Goal: Information Seeking & Learning: Compare options

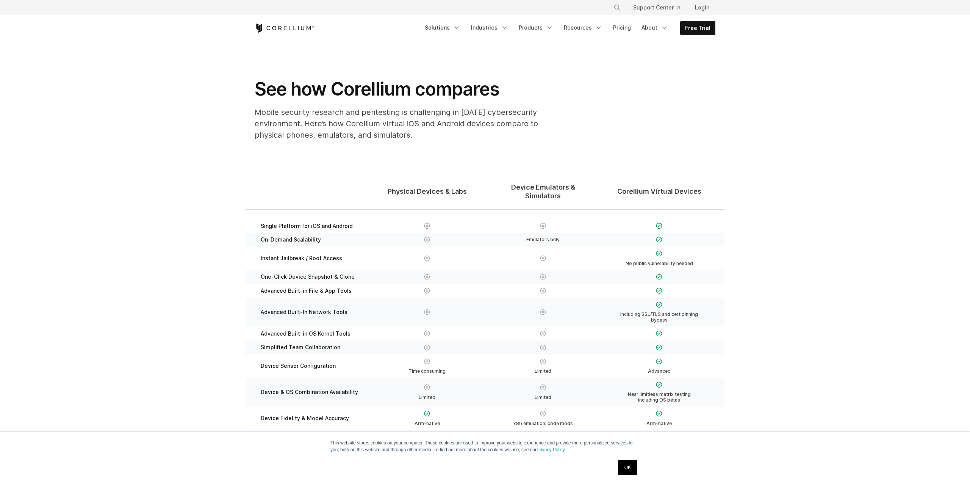
click at [201, 151] on section "Physical Devices & Labs Device Emulators & Simulators Corellium Virtual Devices…" at bounding box center [485, 343] width 970 height 392
click at [197, 151] on section "Physical Devices & Labs Device Emulators & Simulators Corellium Virtual Devices…" at bounding box center [485, 343] width 970 height 392
click at [195, 151] on section "Physical Devices & Labs Device Emulators & Simulators Corellium Virtual Devices…" at bounding box center [485, 343] width 970 height 392
click at [191, 153] on section "Physical Devices & Labs Device Emulators & Simulators Corellium Virtual Devices…" at bounding box center [485, 343] width 970 height 392
click at [188, 153] on section "Physical Devices & Labs Device Emulators & Simulators Corellium Virtual Devices…" at bounding box center [485, 343] width 970 height 392
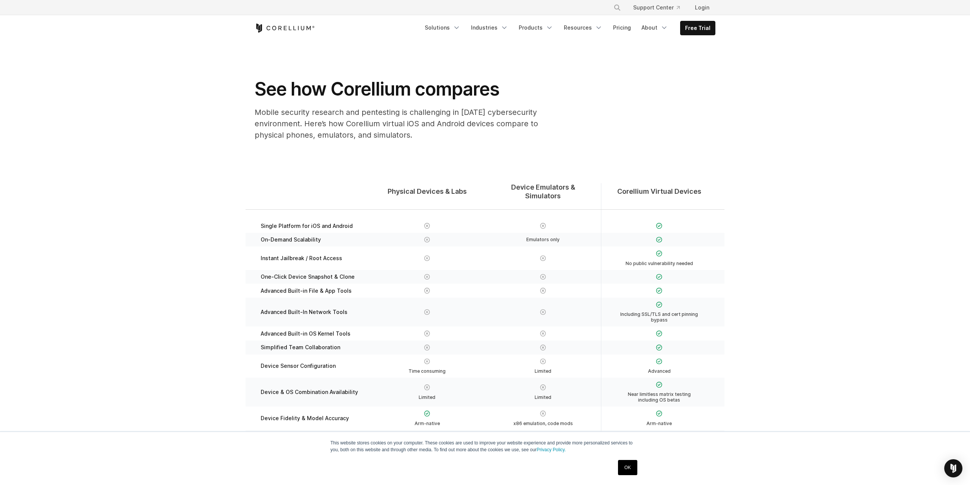
drag, startPoint x: 178, startPoint y: 152, endPoint x: 168, endPoint y: 152, distance: 9.5
click at [175, 152] on section "Physical Devices & Labs Device Emulators & Simulators Corellium Virtual Devices…" at bounding box center [485, 343] width 970 height 392
click at [168, 152] on section "Physical Devices & Labs Device Emulators & Simulators Corellium Virtual Devices…" at bounding box center [485, 343] width 970 height 392
click at [163, 150] on section "Physical Devices & Labs Device Emulators & Simulators Corellium Virtual Devices…" at bounding box center [485, 343] width 970 height 392
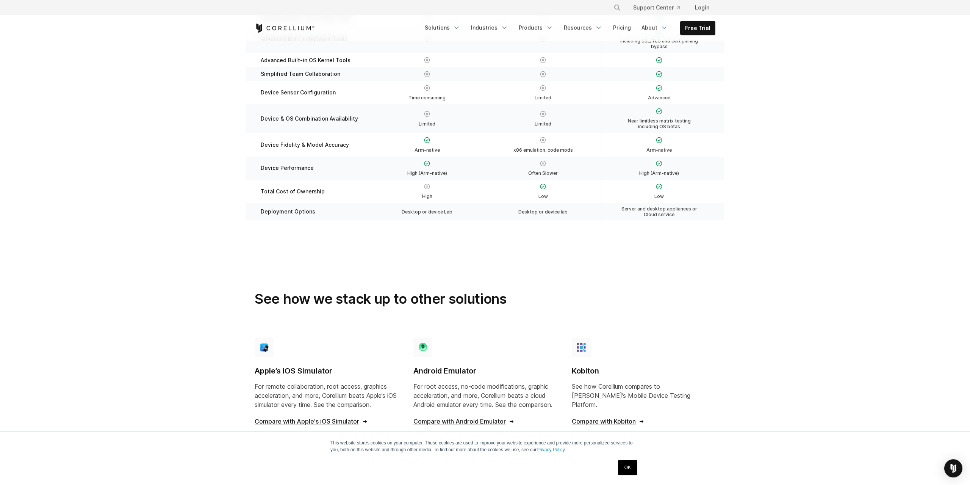
scroll to position [193, 0]
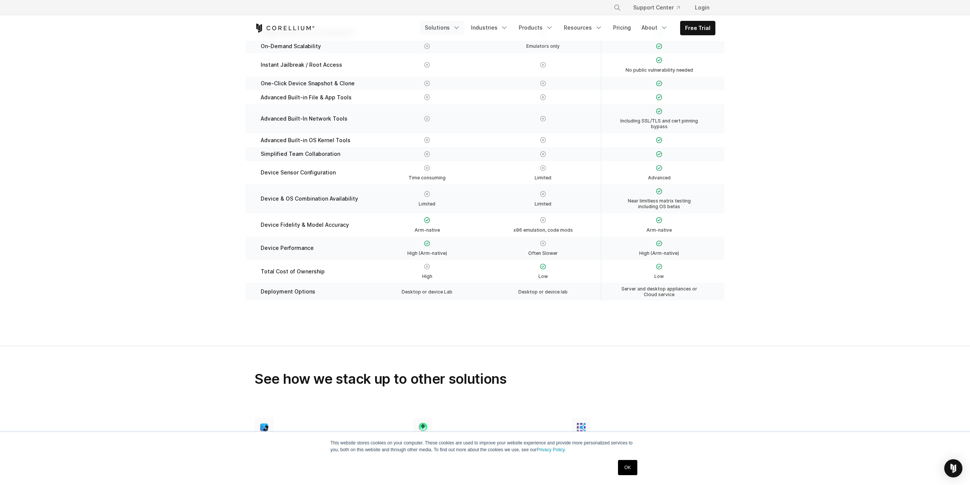
click at [460, 27] on icon "Navigation Menu" at bounding box center [457, 28] width 8 height 8
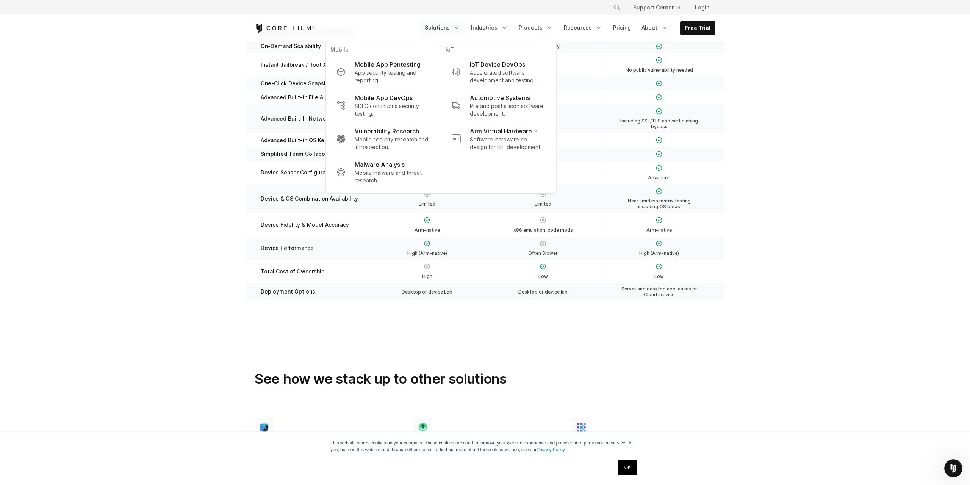
click at [767, 105] on section "Physical Devices & Labs Device Emulators & Simulators Corellium Virtual Devices…" at bounding box center [485, 149] width 970 height 392
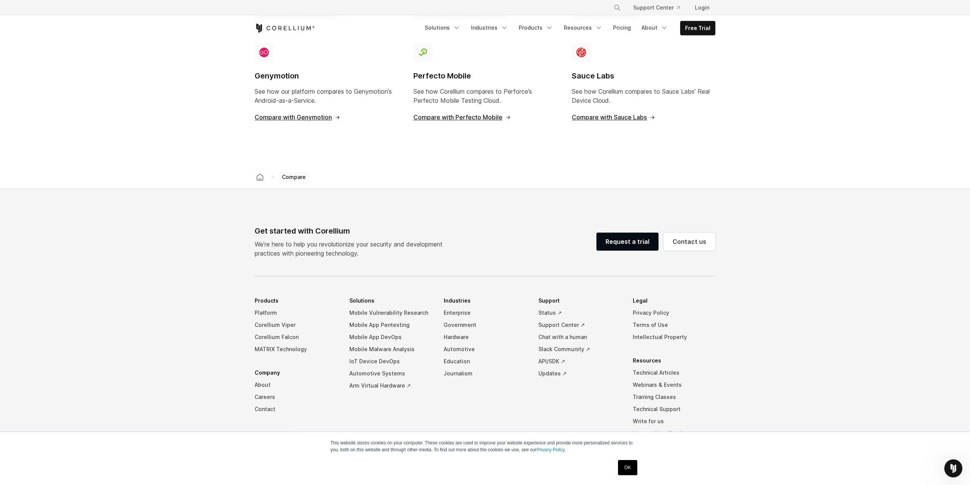
scroll to position [814, 0]
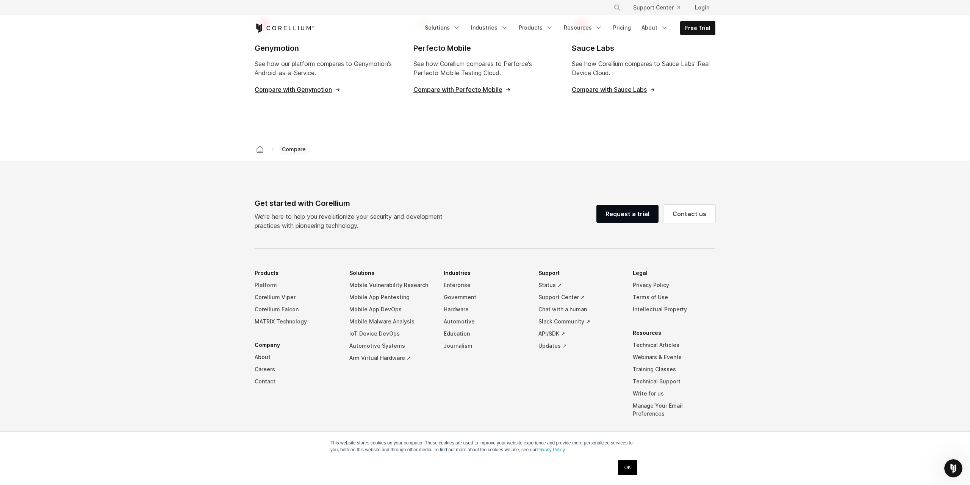
click at [267, 279] on link "Platform" at bounding box center [296, 285] width 83 height 12
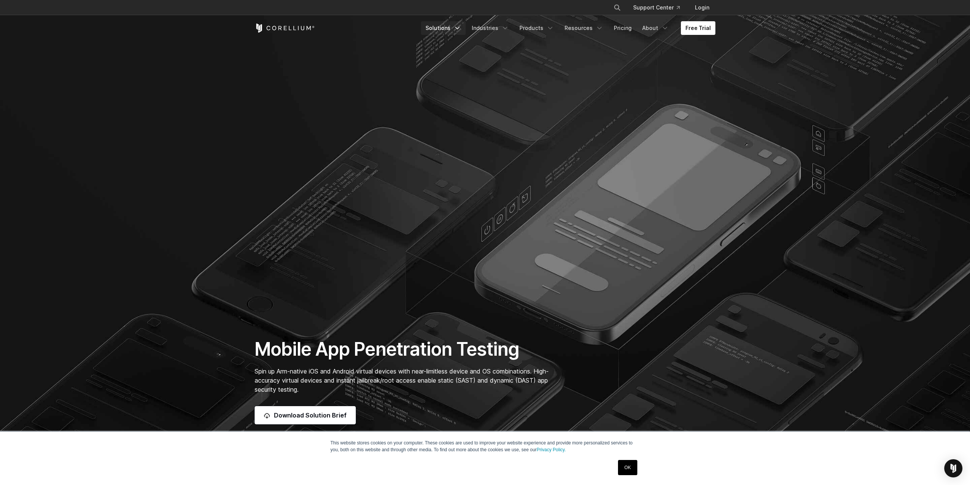
click at [461, 25] on icon "Navigation Menu" at bounding box center [457, 28] width 8 height 8
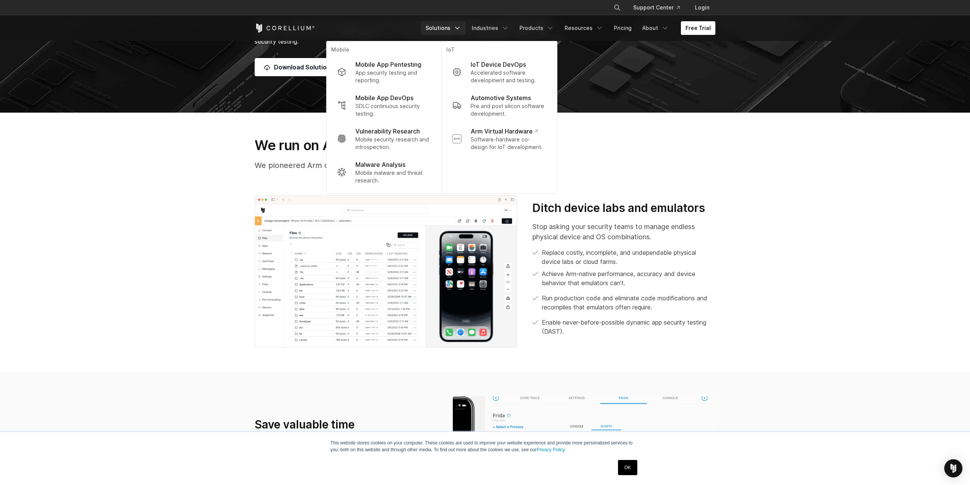
click at [763, 227] on section "We run on Arm, others don’t We pioneered Arm device virtualization for real-wor…" at bounding box center [485, 242] width 970 height 259
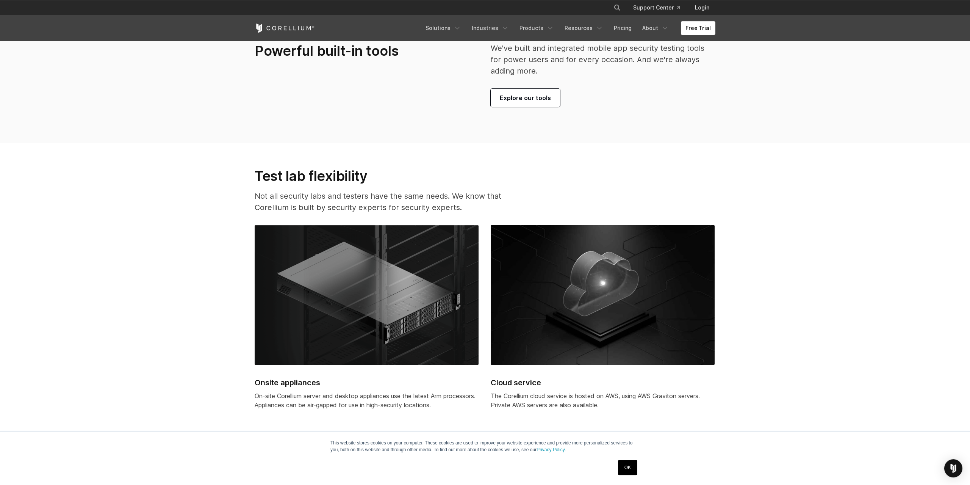
scroll to position [1847, 0]
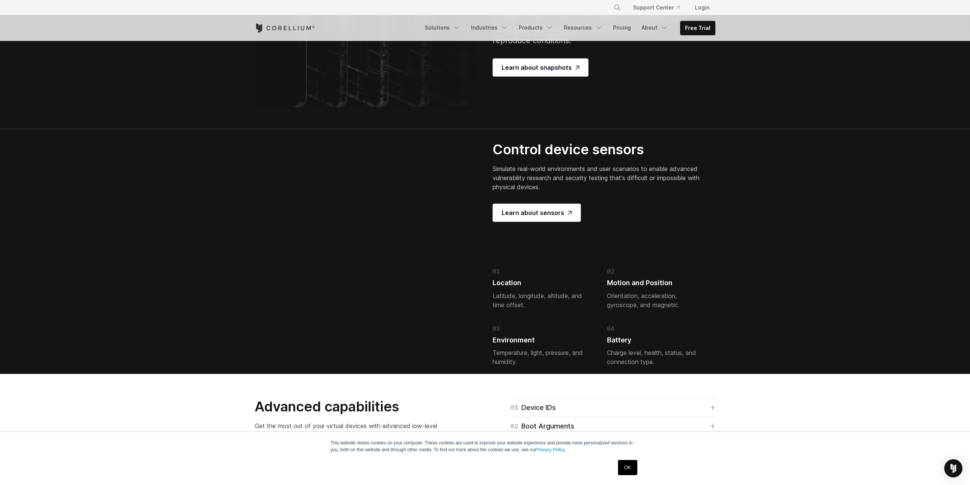
scroll to position [1237, 0]
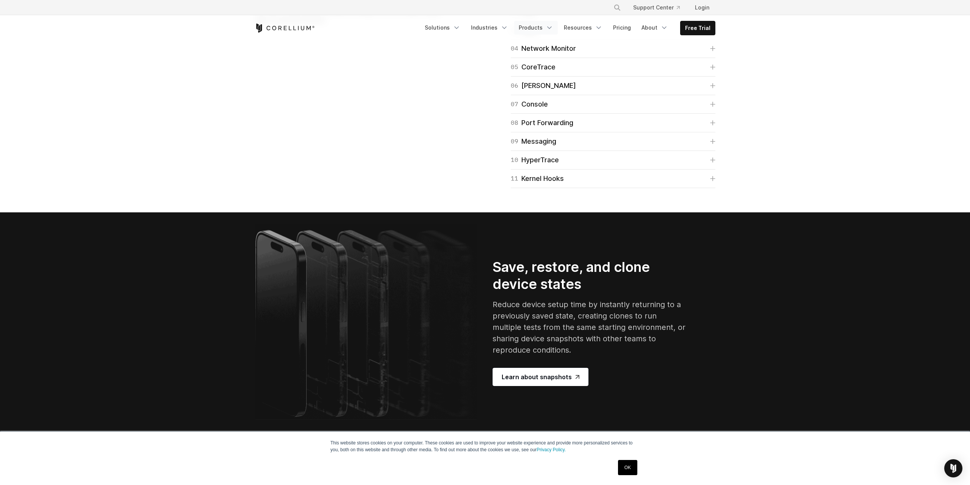
click at [534, 29] on link "Products" at bounding box center [536, 28] width 44 height 14
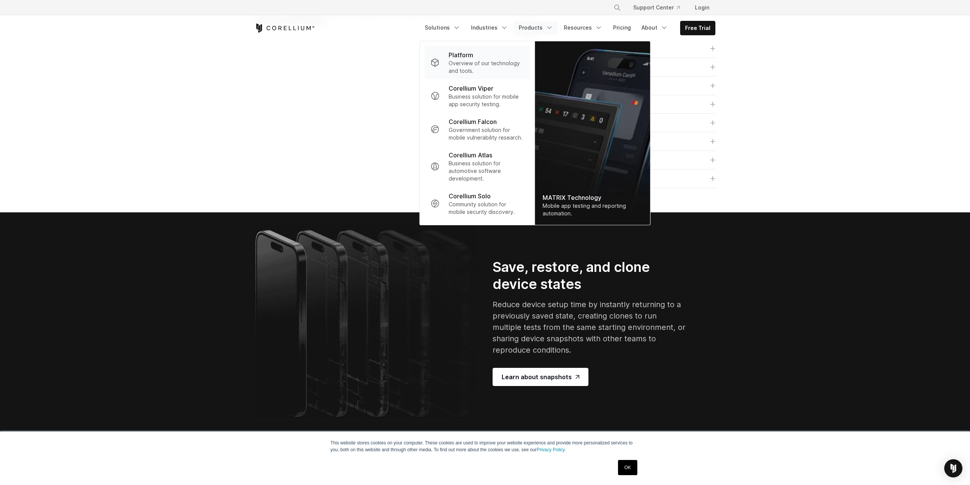
click at [515, 62] on p "Overview of our technology and tools." at bounding box center [486, 66] width 75 height 15
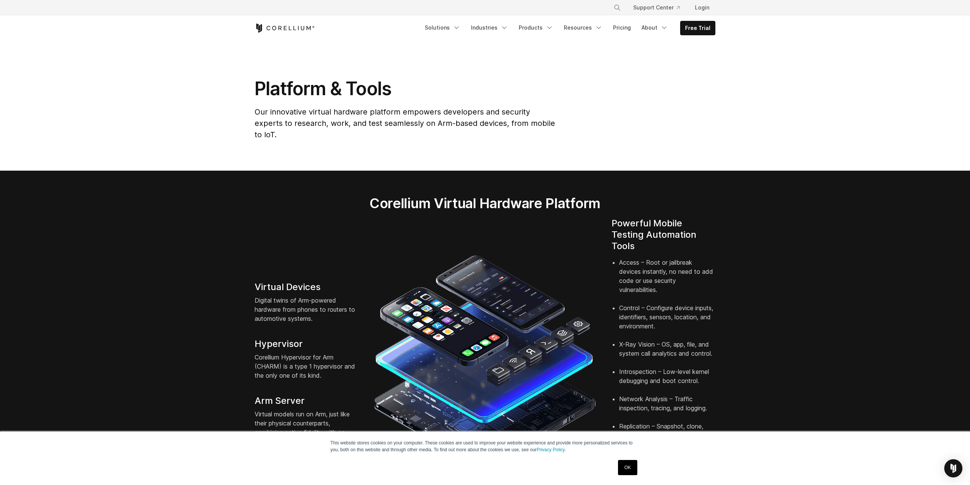
click at [217, 131] on section "Platform & Tools Our innovative virtual hardware platform empowers developers a…" at bounding box center [485, 106] width 970 height 130
click at [212, 130] on section "Platform & Tools Our innovative virtual hardware platform empowers developers a…" at bounding box center [485, 106] width 970 height 130
click at [210, 129] on section "Platform & Tools Our innovative virtual hardware platform empowers developers a…" at bounding box center [485, 106] width 970 height 130
click at [206, 127] on section "Platform & Tools Our innovative virtual hardware platform empowers developers a…" at bounding box center [485, 106] width 970 height 130
click at [203, 122] on section "Platform & Tools Our innovative virtual hardware platform empowers developers a…" at bounding box center [485, 106] width 970 height 130
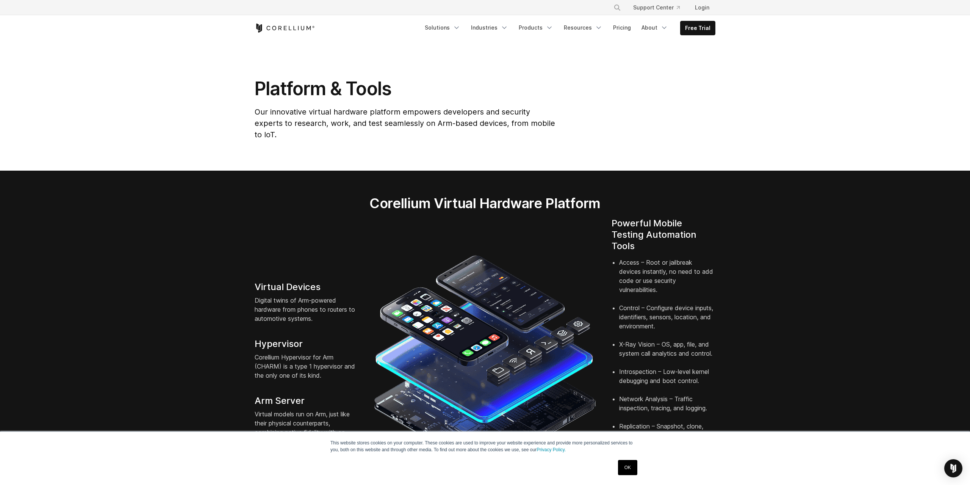
click at [202, 121] on section "Platform & Tools Our innovative virtual hardware platform empowers developers a…" at bounding box center [485, 106] width 970 height 130
drag, startPoint x: 198, startPoint y: 117, endPoint x: 352, endPoint y: 57, distance: 165.2
click at [202, 114] on section "Platform & Tools Our innovative virtual hardware platform empowers developers a…" at bounding box center [485, 106] width 970 height 130
click at [513, 25] on link "Industries" at bounding box center [489, 28] width 46 height 14
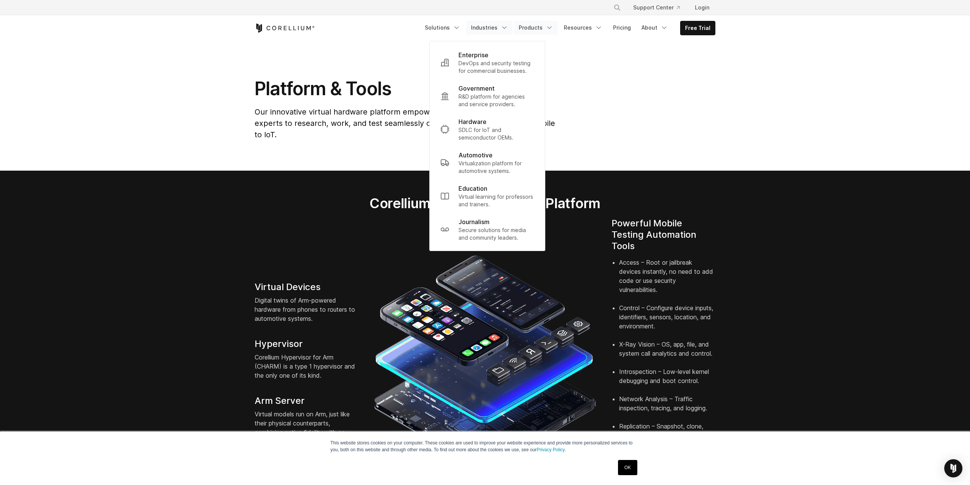
click at [543, 27] on link "Products" at bounding box center [536, 28] width 44 height 14
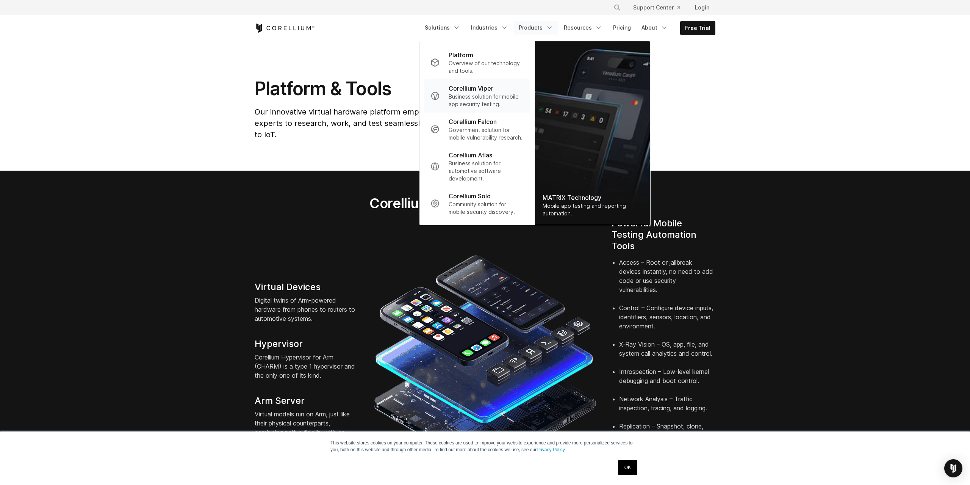
click at [505, 95] on p "Business solution for mobile app security testing." at bounding box center [486, 100] width 75 height 15
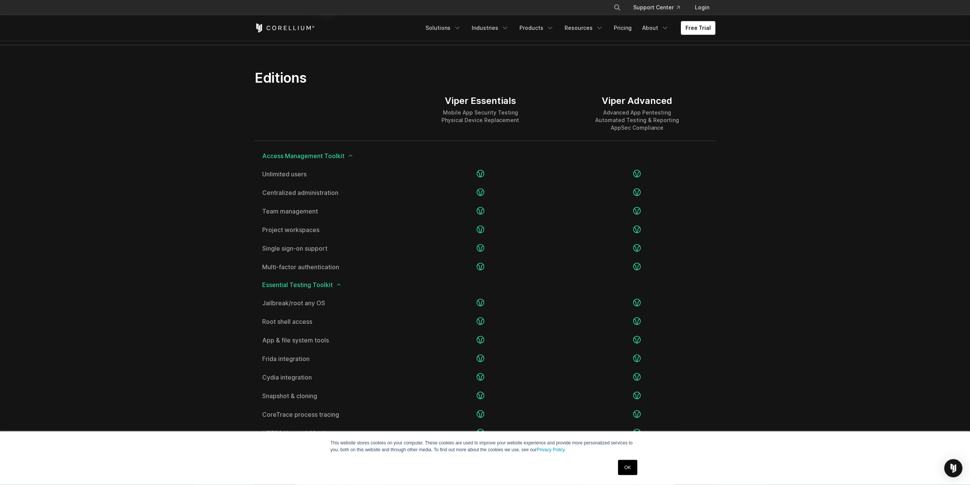
scroll to position [889, 0]
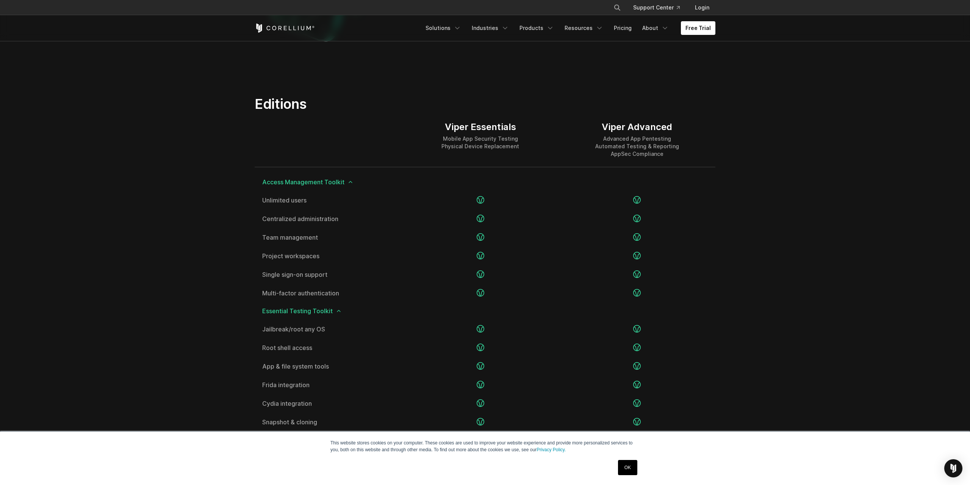
click at [147, 117] on section "Editions Viper Essentials Mobile App Security Testing Physical Device Replaceme…" at bounding box center [485, 467] width 970 height 792
click at [146, 117] on section "Editions Viper Essentials Mobile App Security Testing Physical Device Replaceme…" at bounding box center [485, 467] width 970 height 792
click at [141, 116] on section "Editions Viper Essentials Mobile App Security Testing Physical Device Replaceme…" at bounding box center [485, 467] width 970 height 792
click at [130, 114] on section "Editions Viper Essentials Mobile App Security Testing Physical Device Replaceme…" at bounding box center [485, 467] width 970 height 792
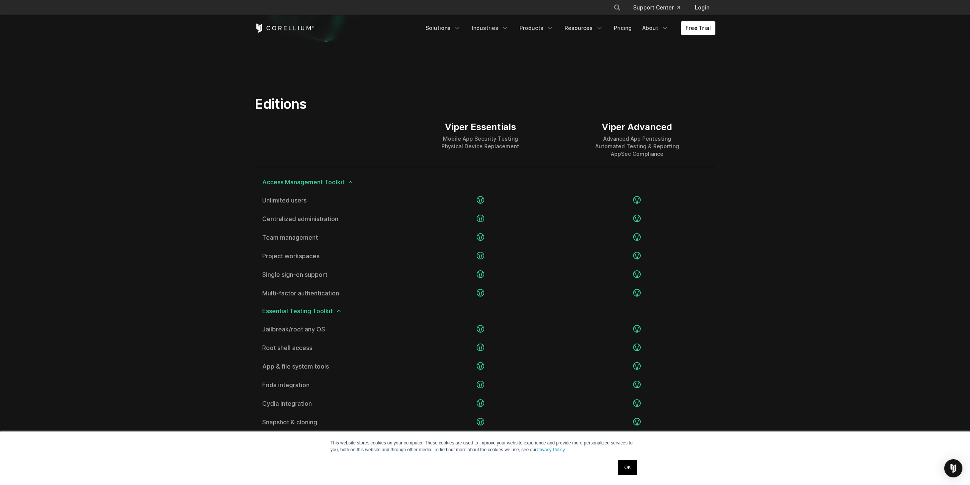
click at [126, 113] on section "Editions Viper Essentials Mobile App Security Testing Physical Device Replaceme…" at bounding box center [485, 467] width 970 height 792
click at [125, 113] on section "Editions Viper Essentials Mobile App Security Testing Physical Device Replaceme…" at bounding box center [485, 467] width 970 height 792
drag, startPoint x: 124, startPoint y: 113, endPoint x: 120, endPoint y: 111, distance: 4.9
click at [119, 111] on section "Editions Viper Essentials Mobile App Security Testing Physical Device Replaceme…" at bounding box center [485, 467] width 970 height 792
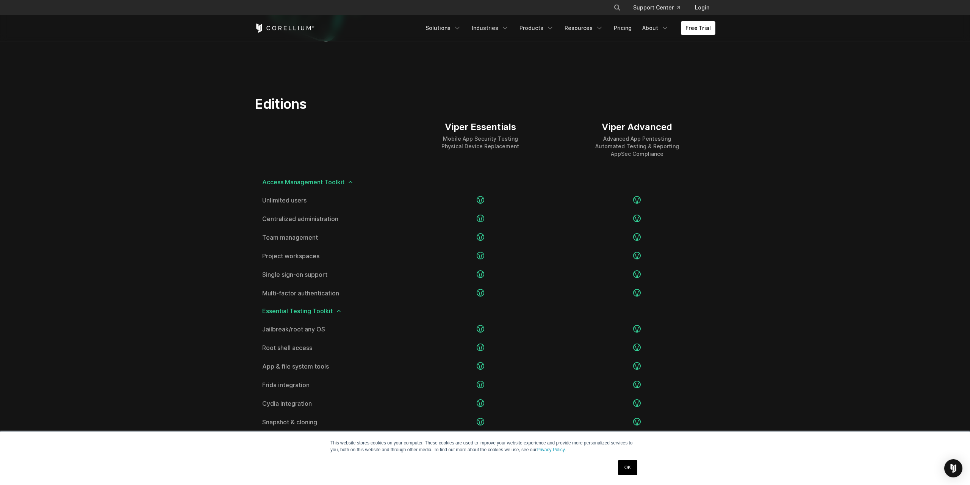
click at [762, 155] on section "Editions Viper Essentials Mobile App Security Testing Physical Device Replaceme…" at bounding box center [485, 467] width 970 height 792
click at [761, 154] on section "Editions Viper Essentials Mobile App Security Testing Physical Device Replaceme…" at bounding box center [485, 467] width 970 height 792
drag, startPoint x: 758, startPoint y: 153, endPoint x: 749, endPoint y: 145, distance: 11.0
click at [756, 151] on section "Editions Viper Essentials Mobile App Security Testing Physical Device Replaceme…" at bounding box center [485, 467] width 970 height 792
drag, startPoint x: 749, startPoint y: 145, endPoint x: 745, endPoint y: 140, distance: 6.7
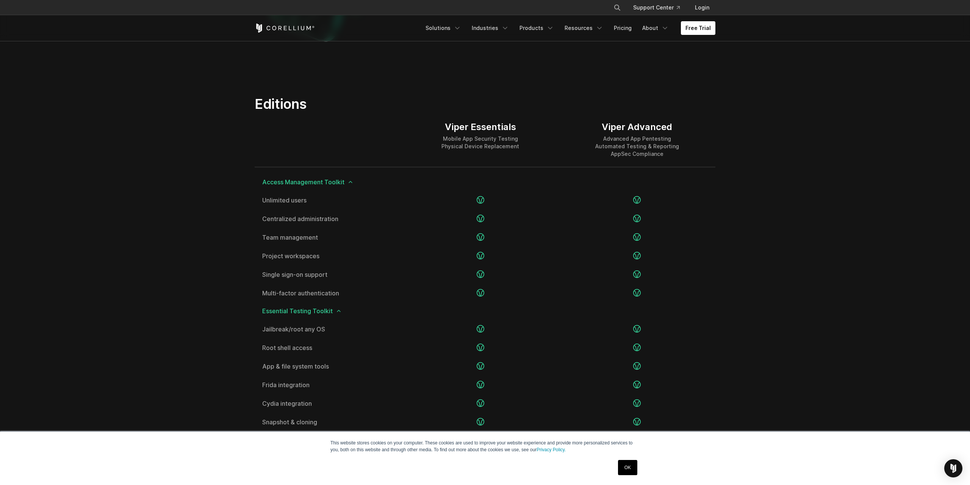
click at [745, 140] on section "Editions Viper Essentials Mobile App Security Testing Physical Device Replaceme…" at bounding box center [485, 467] width 970 height 792
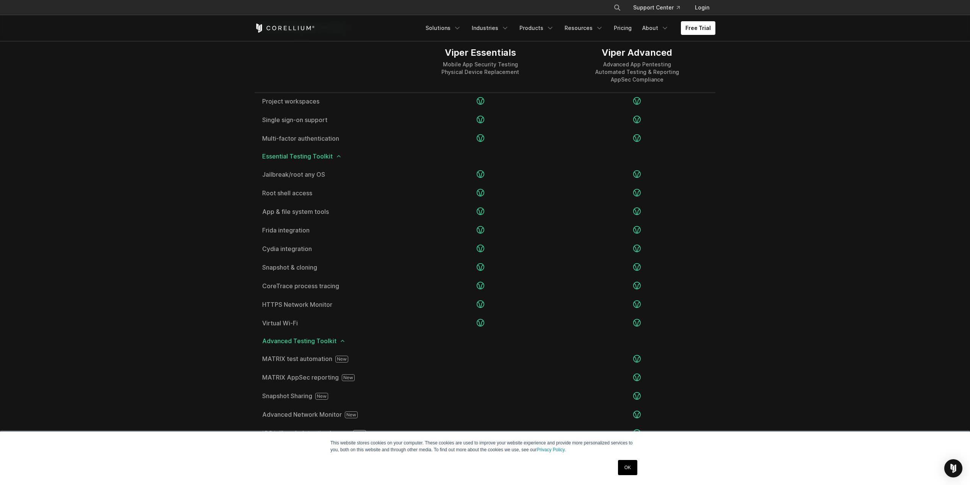
scroll to position [1005, 0]
click at [741, 131] on section "Editions Viper Essentials Mobile App Security Testing Physical Device Replaceme…" at bounding box center [485, 351] width 970 height 792
click at [739, 131] on section "Editions Viper Essentials Mobile App Security Testing Physical Device Replaceme…" at bounding box center [485, 351] width 970 height 792
click at [736, 130] on section "Editions Viper Essentials Mobile App Security Testing Physical Device Replaceme…" at bounding box center [485, 351] width 970 height 792
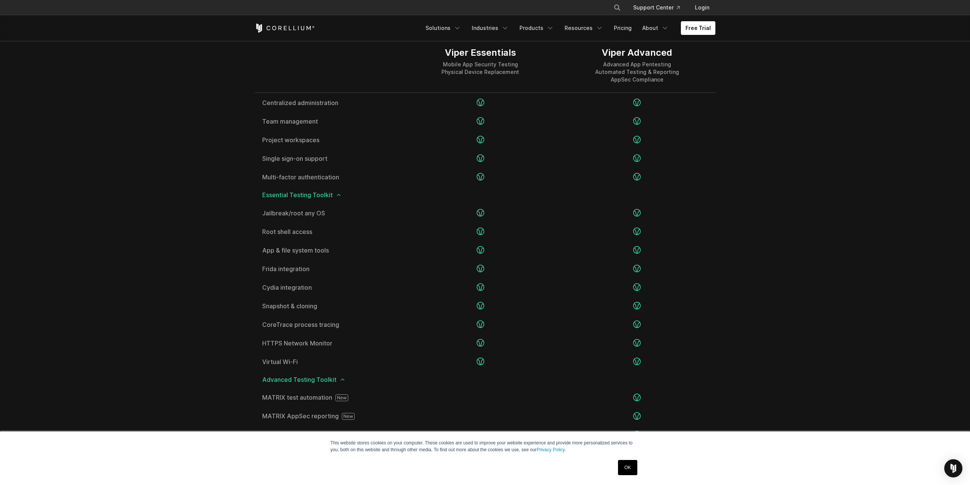
click at [734, 128] on section "Editions Viper Essentials Mobile App Security Testing Physical Device Replaceme…" at bounding box center [485, 351] width 970 height 792
click at [147, 122] on section "Editions Viper Essentials Mobile App Security Testing Physical Device Replaceme…" at bounding box center [485, 351] width 970 height 792
click at [144, 120] on section "Editions Viper Essentials Mobile App Security Testing Physical Device Replaceme…" at bounding box center [485, 351] width 970 height 792
click at [137, 116] on section "Editions Viper Essentials Mobile App Security Testing Physical Device Replaceme…" at bounding box center [485, 351] width 970 height 792
drag, startPoint x: 135, startPoint y: 116, endPoint x: 131, endPoint y: 114, distance: 4.0
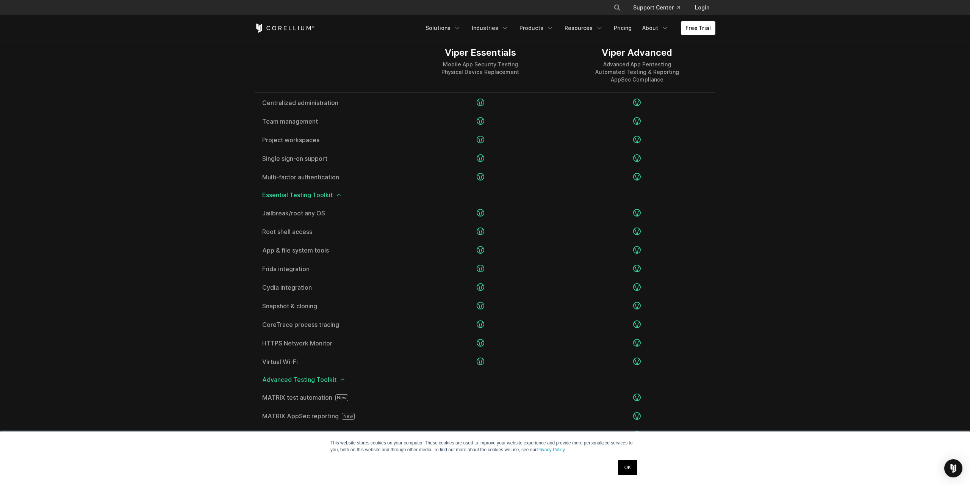
click at [134, 115] on section "Editions Viper Essentials Mobile App Security Testing Physical Device Replaceme…" at bounding box center [485, 351] width 970 height 792
click at [131, 114] on section "Editions Viper Essentials Mobile App Security Testing Physical Device Replaceme…" at bounding box center [485, 351] width 970 height 792
click at [129, 114] on section "Editions Viper Essentials Mobile App Security Testing Physical Device Replaceme…" at bounding box center [485, 351] width 970 height 792
click at [127, 114] on section "Editions Viper Essentials Mobile App Security Testing Physical Device Replaceme…" at bounding box center [485, 351] width 970 height 792
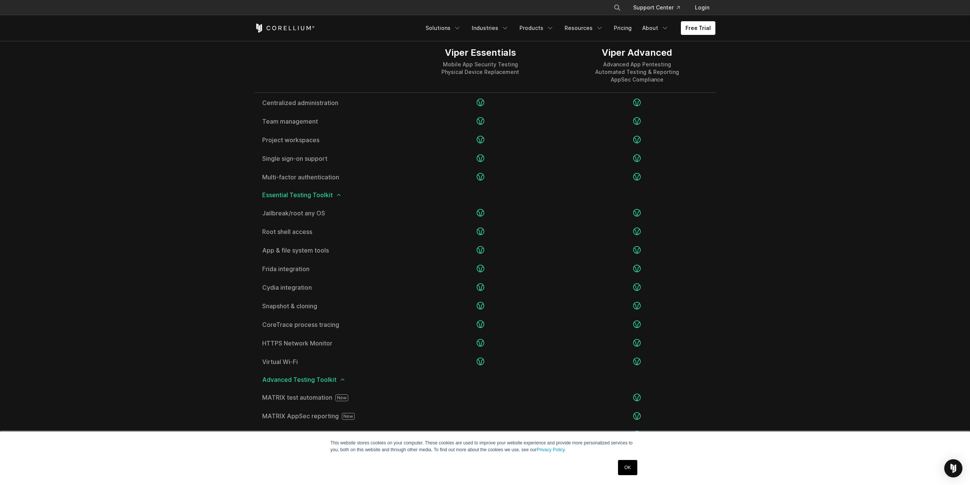
click at [110, 110] on section "Editions Viper Essentials Mobile App Security Testing Physical Device Replaceme…" at bounding box center [485, 351] width 970 height 792
click at [105, 110] on section "Editions Viper Essentials Mobile App Security Testing Physical Device Replaceme…" at bounding box center [485, 351] width 970 height 792
click at [103, 109] on section "Editions Viper Essentials Mobile App Security Testing Physical Device Replaceme…" at bounding box center [485, 351] width 970 height 792
click at [102, 109] on section "Editions Viper Essentials Mobile App Security Testing Physical Device Replaceme…" at bounding box center [485, 351] width 970 height 792
click at [99, 108] on section "Editions Viper Essentials Mobile App Security Testing Physical Device Replaceme…" at bounding box center [485, 351] width 970 height 792
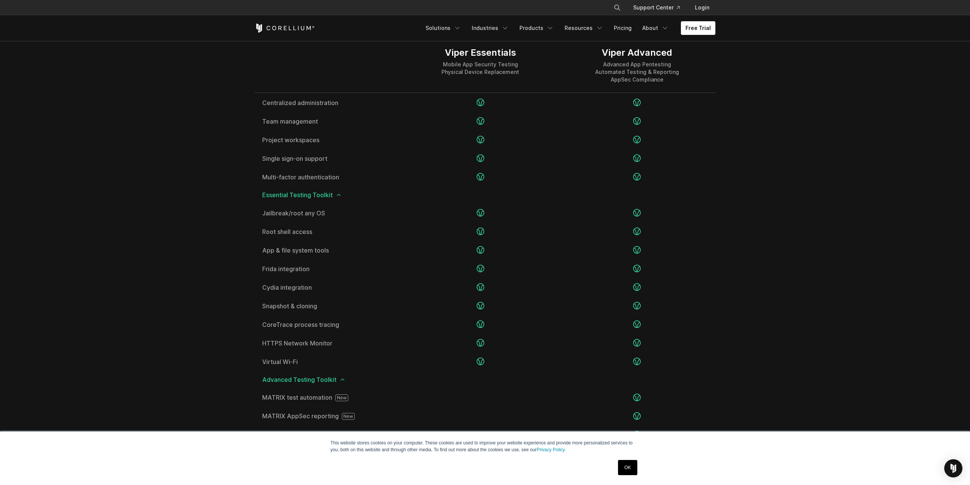
click at [94, 106] on section "Editions Viper Essentials Mobile App Security Testing Physical Device Replaceme…" at bounding box center [485, 351] width 970 height 792
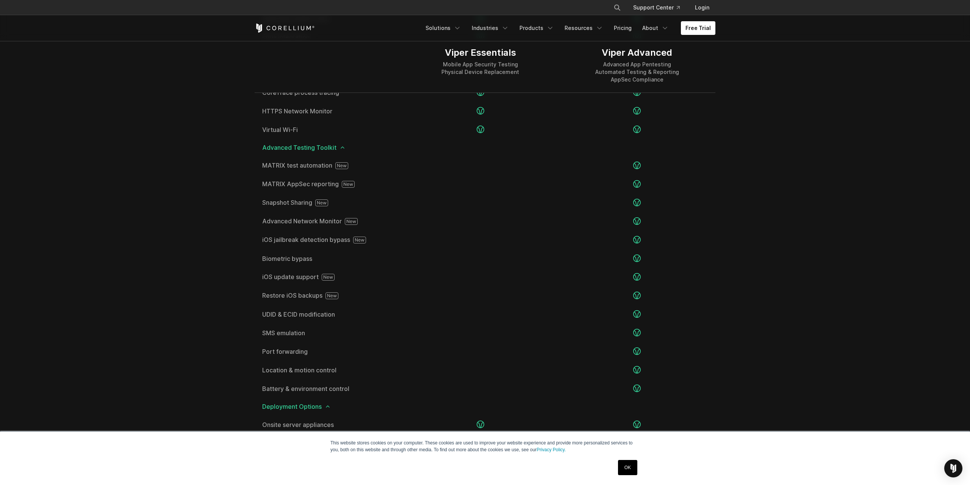
click at [152, 202] on section "Editions Viper Essentials Mobile App Security Testing Physical Device Replaceme…" at bounding box center [485, 119] width 970 height 792
click at [145, 200] on section "Editions Viper Essentials Mobile App Security Testing Physical Device Replaceme…" at bounding box center [485, 119] width 970 height 792
click at [119, 188] on section "Editions Viper Essentials Mobile App Security Testing Physical Device Replaceme…" at bounding box center [485, 119] width 970 height 792
click at [117, 188] on section "Editions Viper Essentials Mobile App Security Testing Physical Device Replaceme…" at bounding box center [485, 119] width 970 height 792
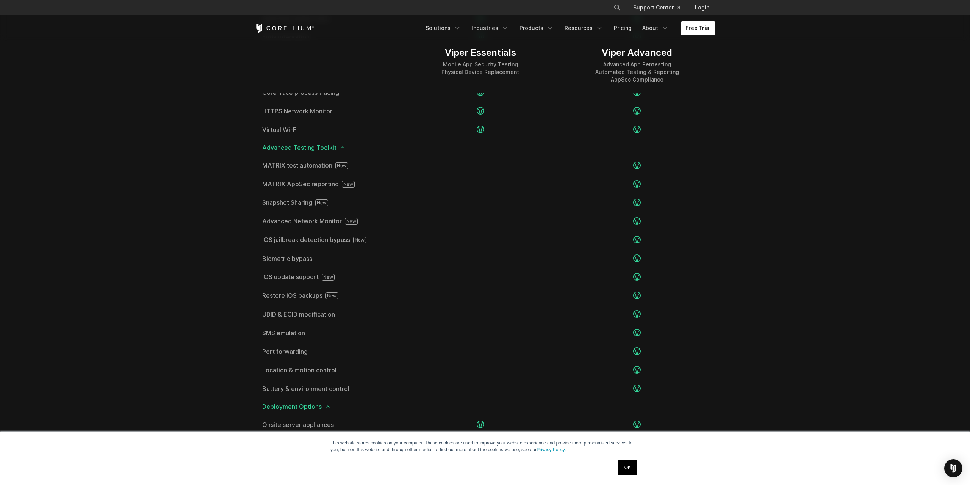
click at [114, 187] on section "Editions Viper Essentials Mobile App Security Testing Physical Device Replaceme…" at bounding box center [485, 119] width 970 height 792
drag, startPoint x: 110, startPoint y: 184, endPoint x: 106, endPoint y: 180, distance: 5.7
click at [109, 183] on section "Editions Viper Essentials Mobile App Security Testing Physical Device Replaceme…" at bounding box center [485, 119] width 970 height 792
click at [106, 179] on section "Editions Viper Essentials Mobile App Security Testing Physical Device Replaceme…" at bounding box center [485, 119] width 970 height 792
click at [106, 178] on section "Editions Viper Essentials Mobile App Security Testing Physical Device Replaceme…" at bounding box center [485, 119] width 970 height 792
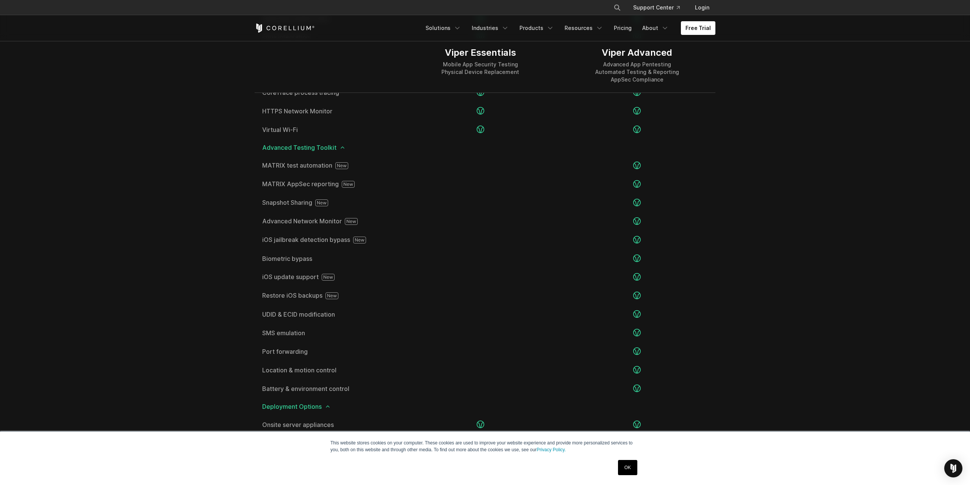
click at [104, 177] on section "Editions Viper Essentials Mobile App Security Testing Physical Device Replaceme…" at bounding box center [485, 119] width 970 height 792
click at [100, 174] on section "Editions Viper Essentials Mobile App Security Testing Physical Device Replaceme…" at bounding box center [485, 119] width 970 height 792
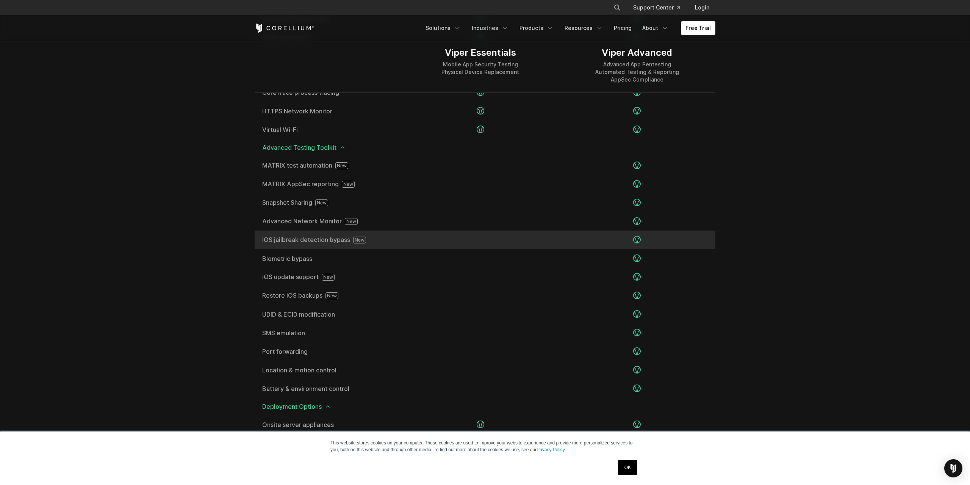
click at [360, 239] on icon at bounding box center [359, 239] width 13 height 7
